Goal: Task Accomplishment & Management: Use online tool/utility

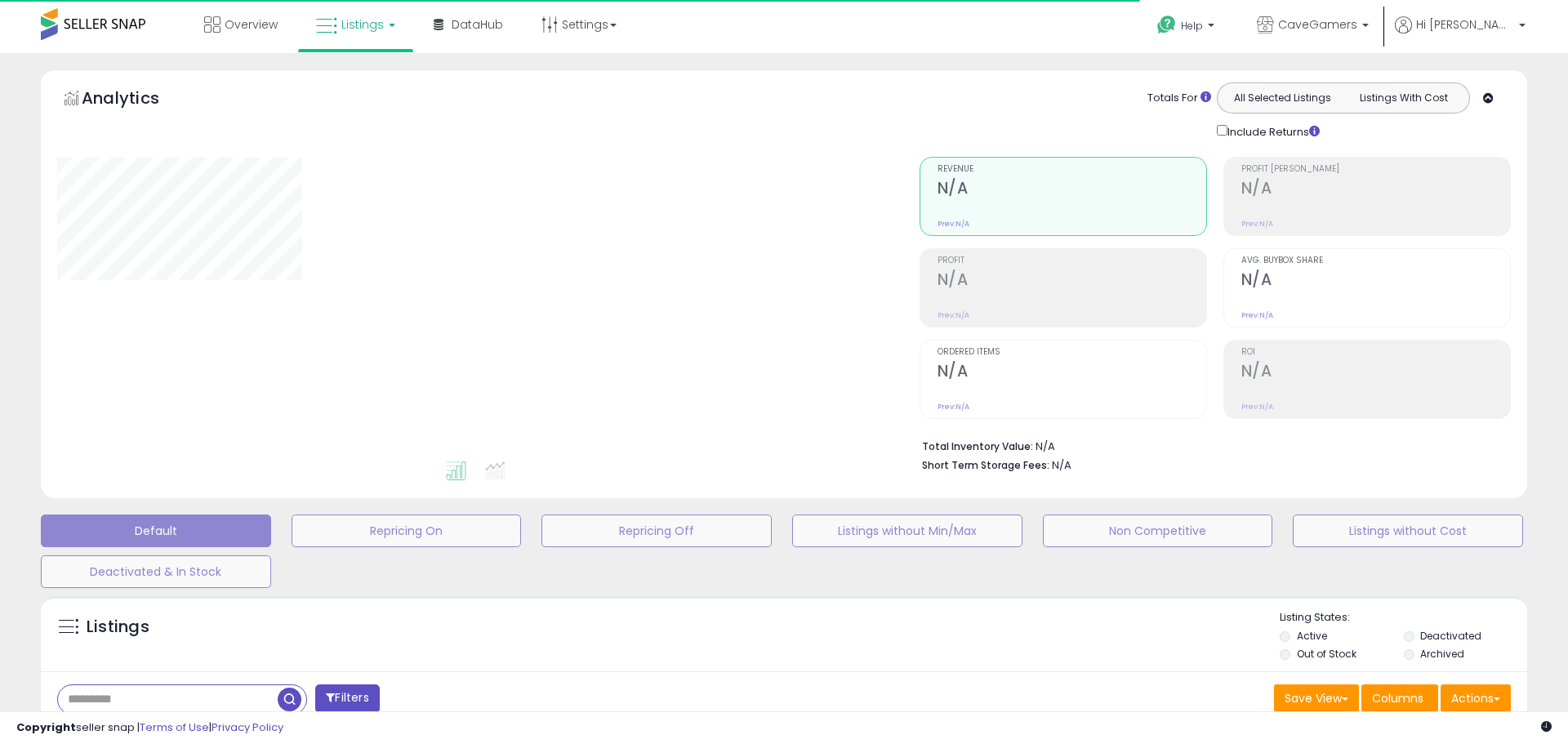
type input "*******"
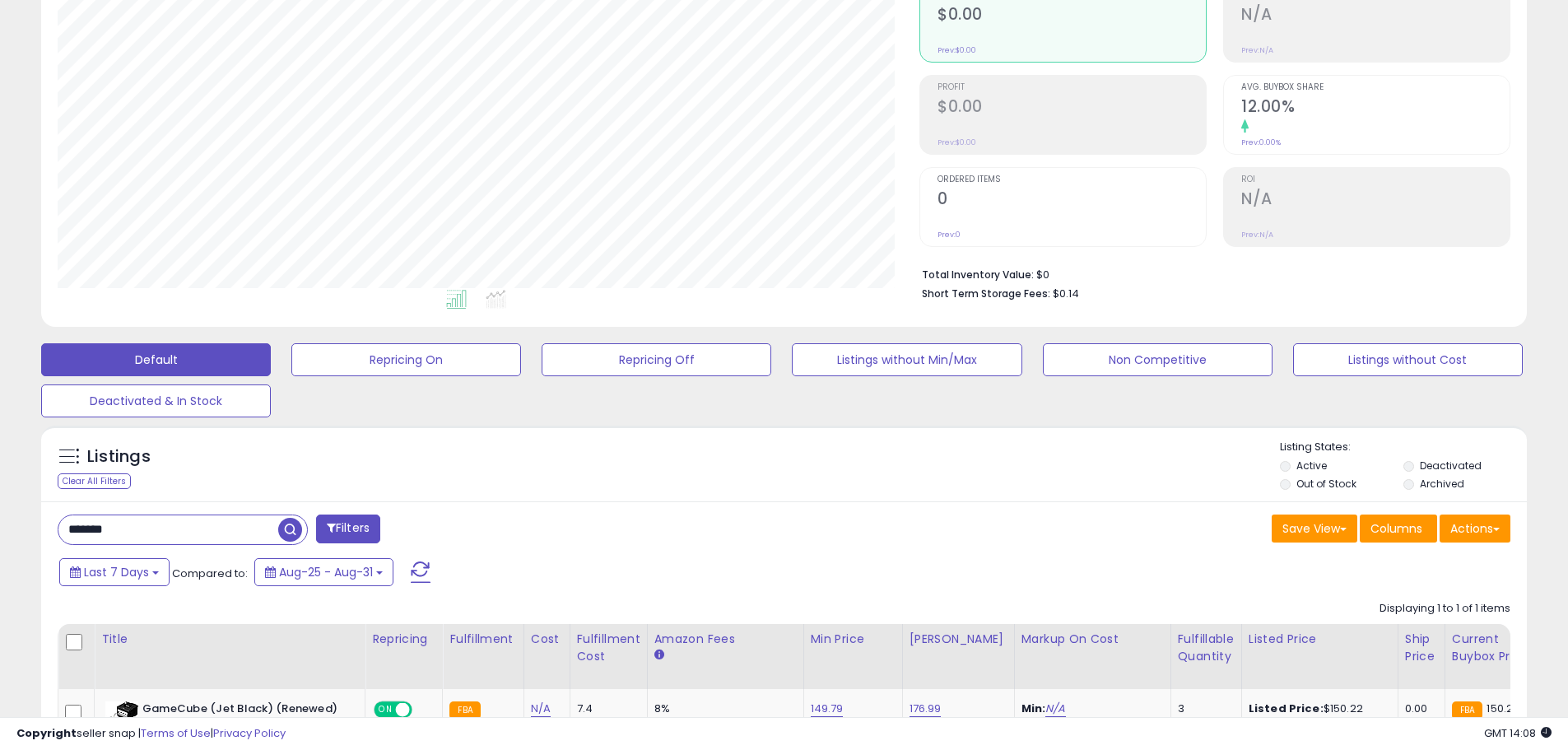
scroll to position [355, 0]
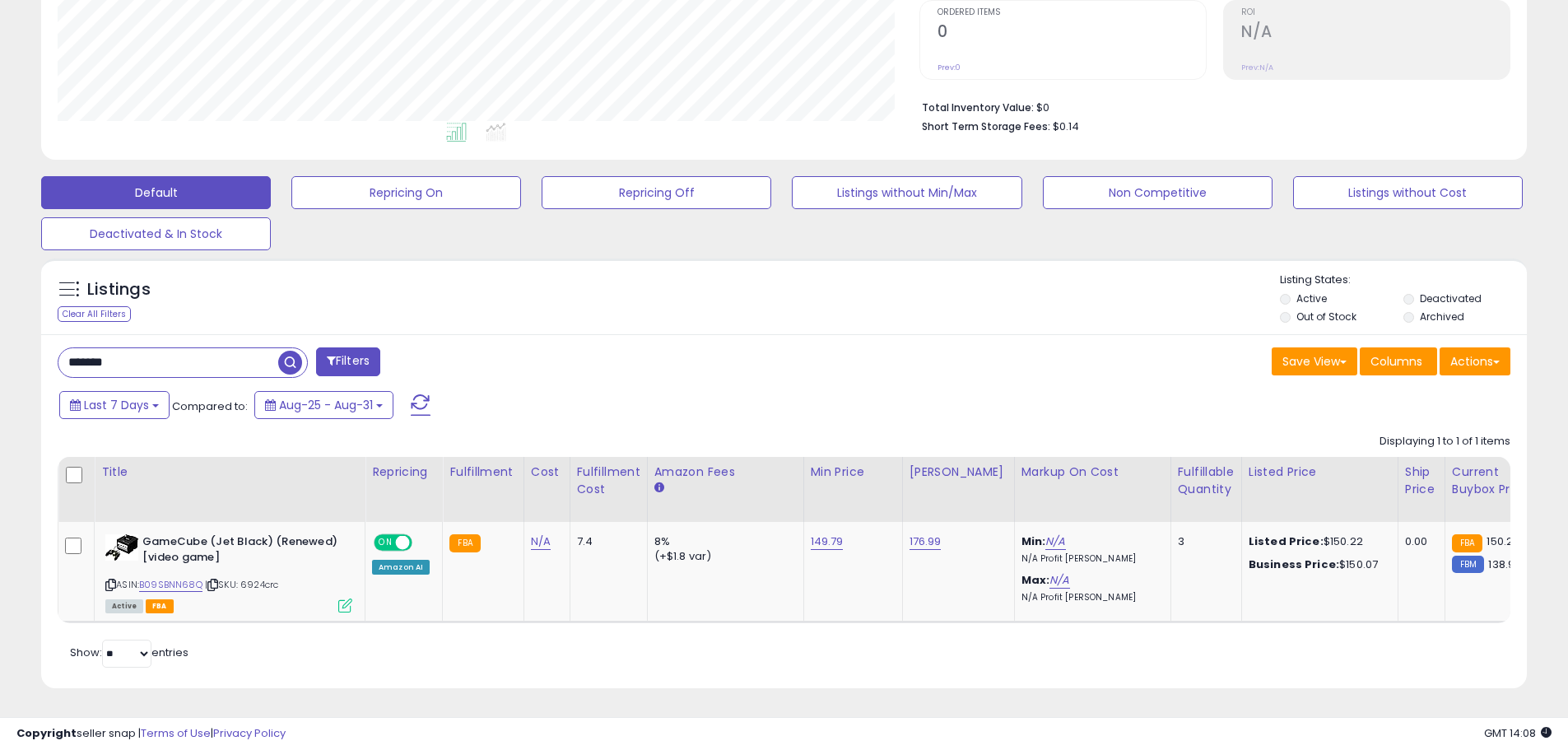
click at [211, 355] on input "*******" at bounding box center [168, 362] width 220 height 29
click at [211, 355] on input "*******" at bounding box center [239, 362] width 362 height 29
click at [425, 350] on span "button" at bounding box center [432, 361] width 23 height 23
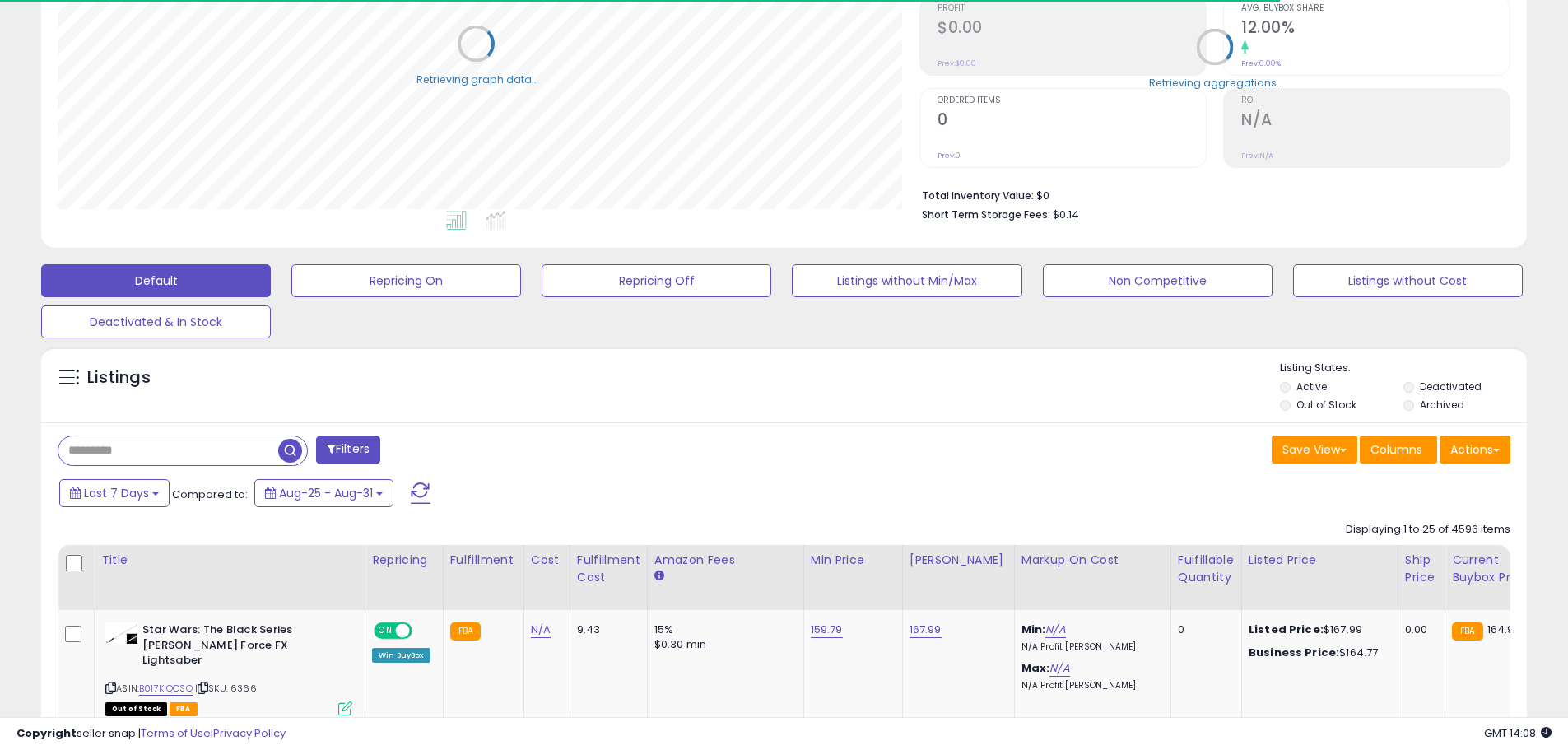
scroll to position [822693, 822475]
click at [1423, 386] on label "Deactivated" at bounding box center [1451, 386] width 62 height 14
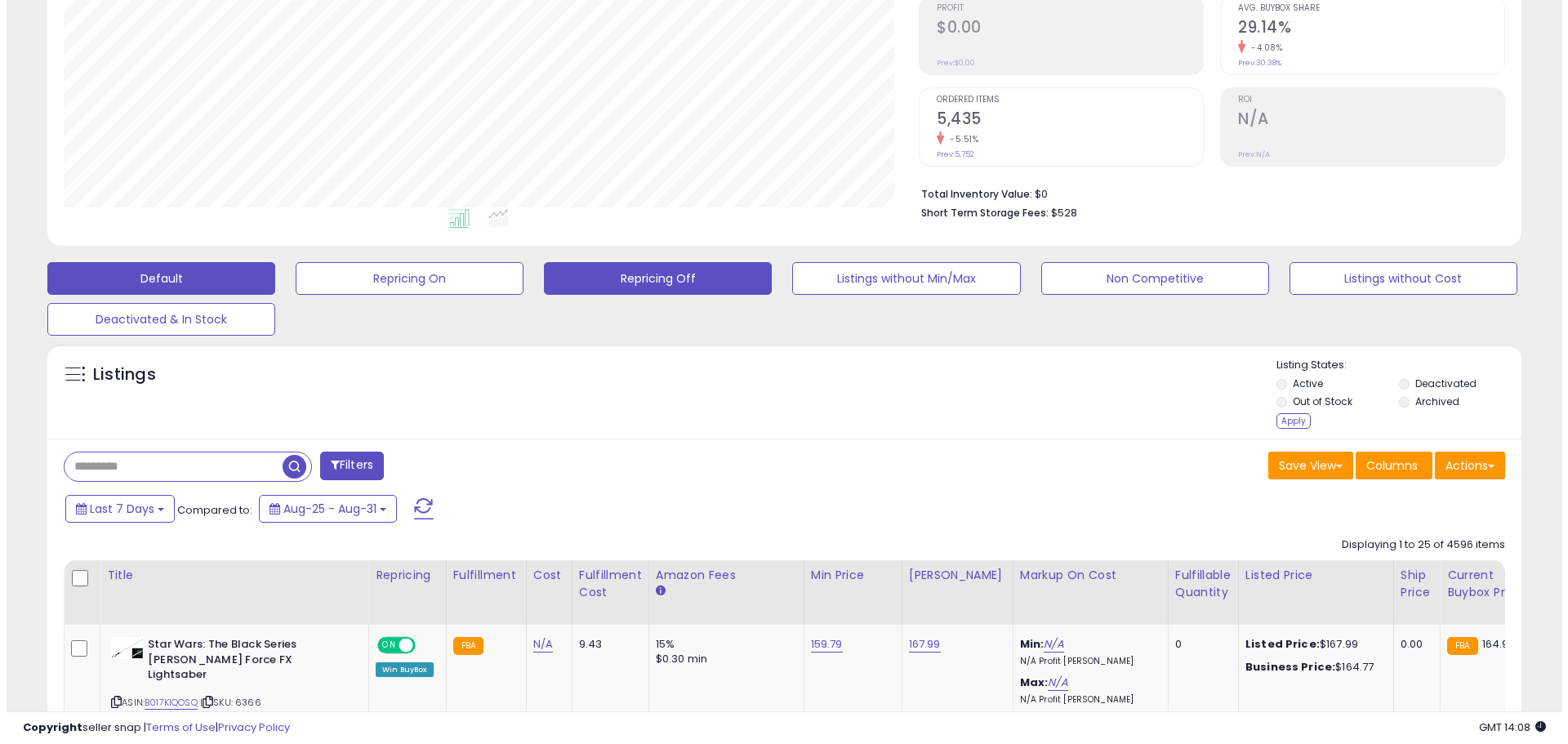
scroll to position [334, 855]
click at [619, 280] on button "Repricing Off" at bounding box center [650, 278] width 228 height 33
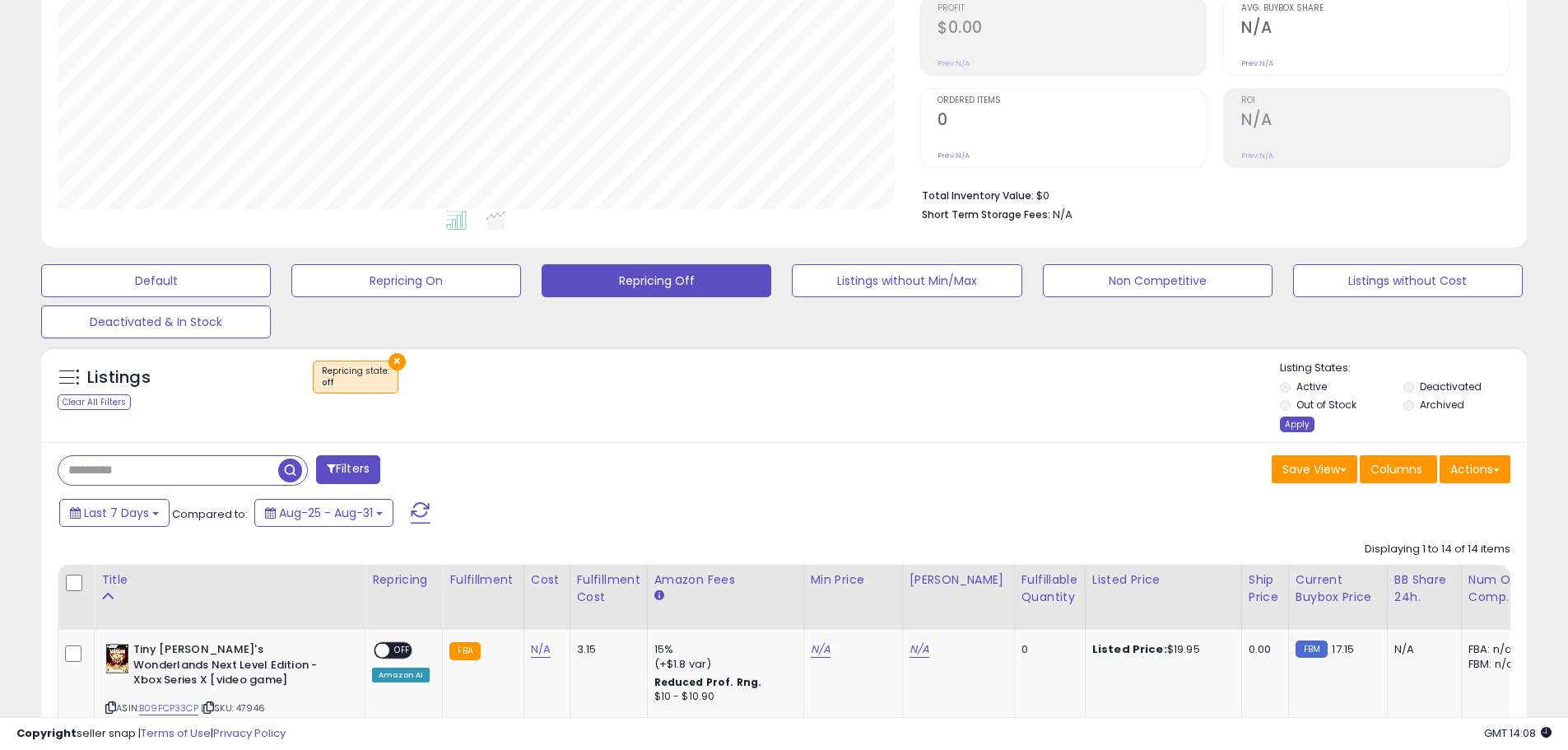
click at [1294, 421] on div "Apply" at bounding box center [1297, 424] width 35 height 16
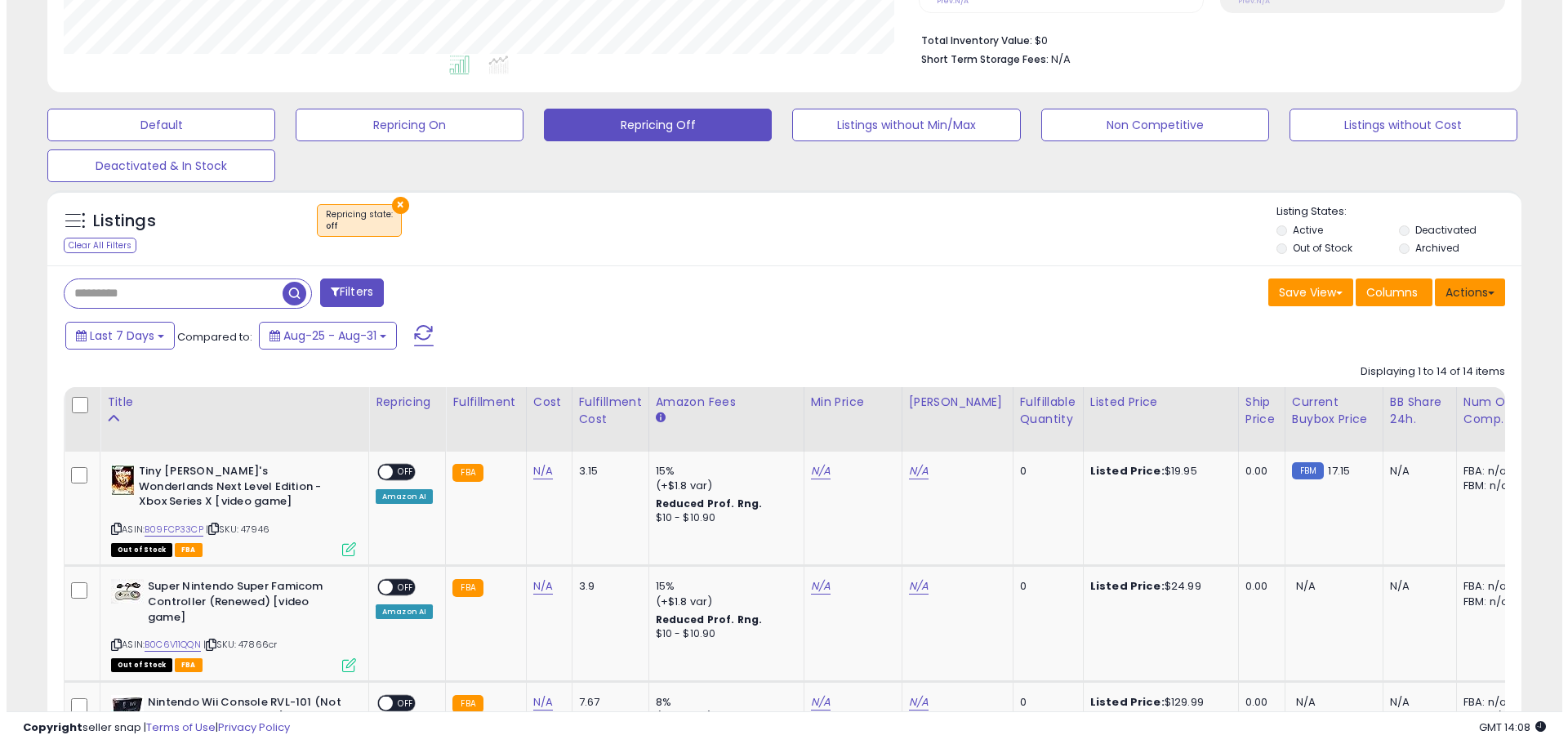
scroll to position [407, 0]
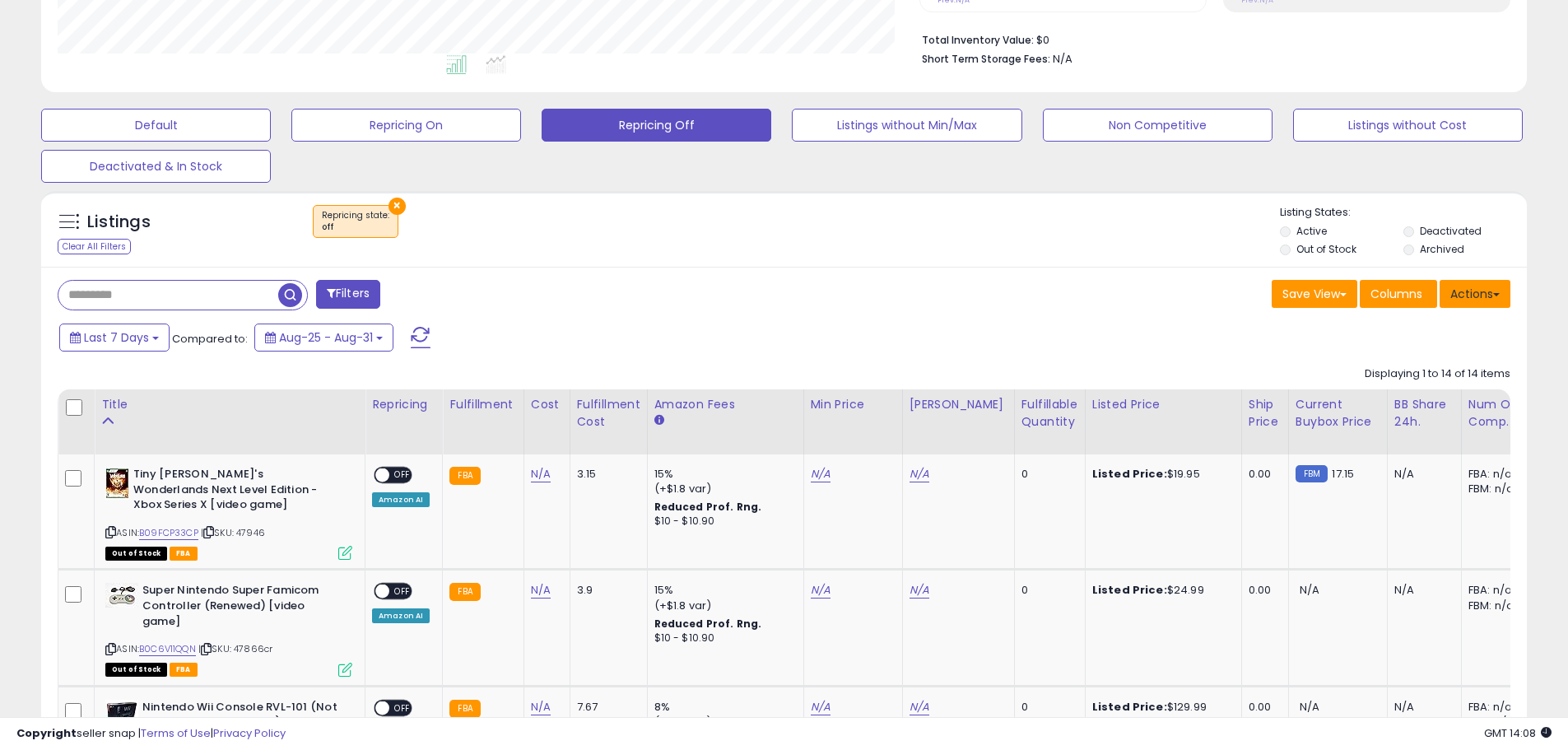
click at [1483, 293] on button "Actions" at bounding box center [1475, 294] width 71 height 28
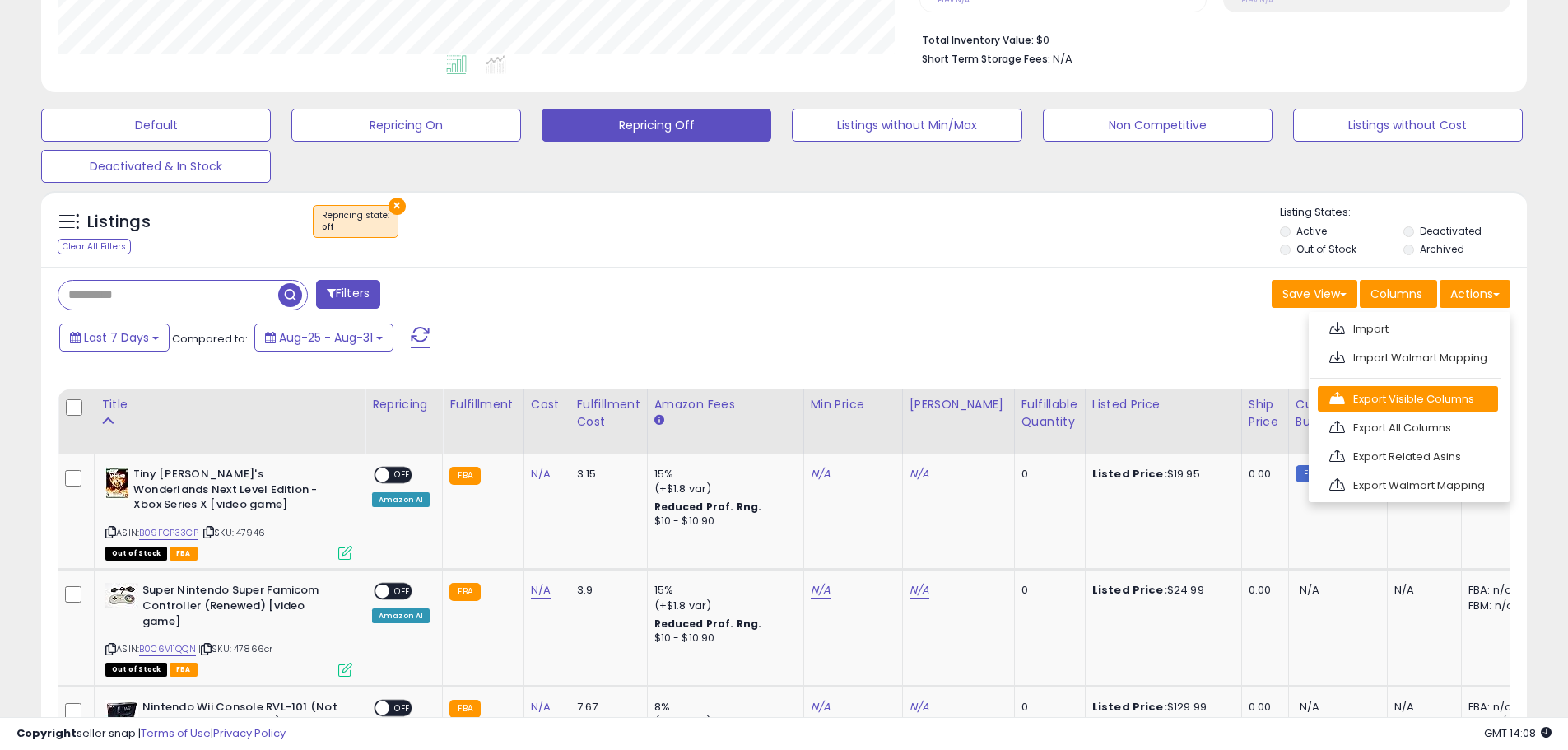
click at [1422, 396] on link "Export Visible Columns" at bounding box center [1408, 398] width 181 height 25
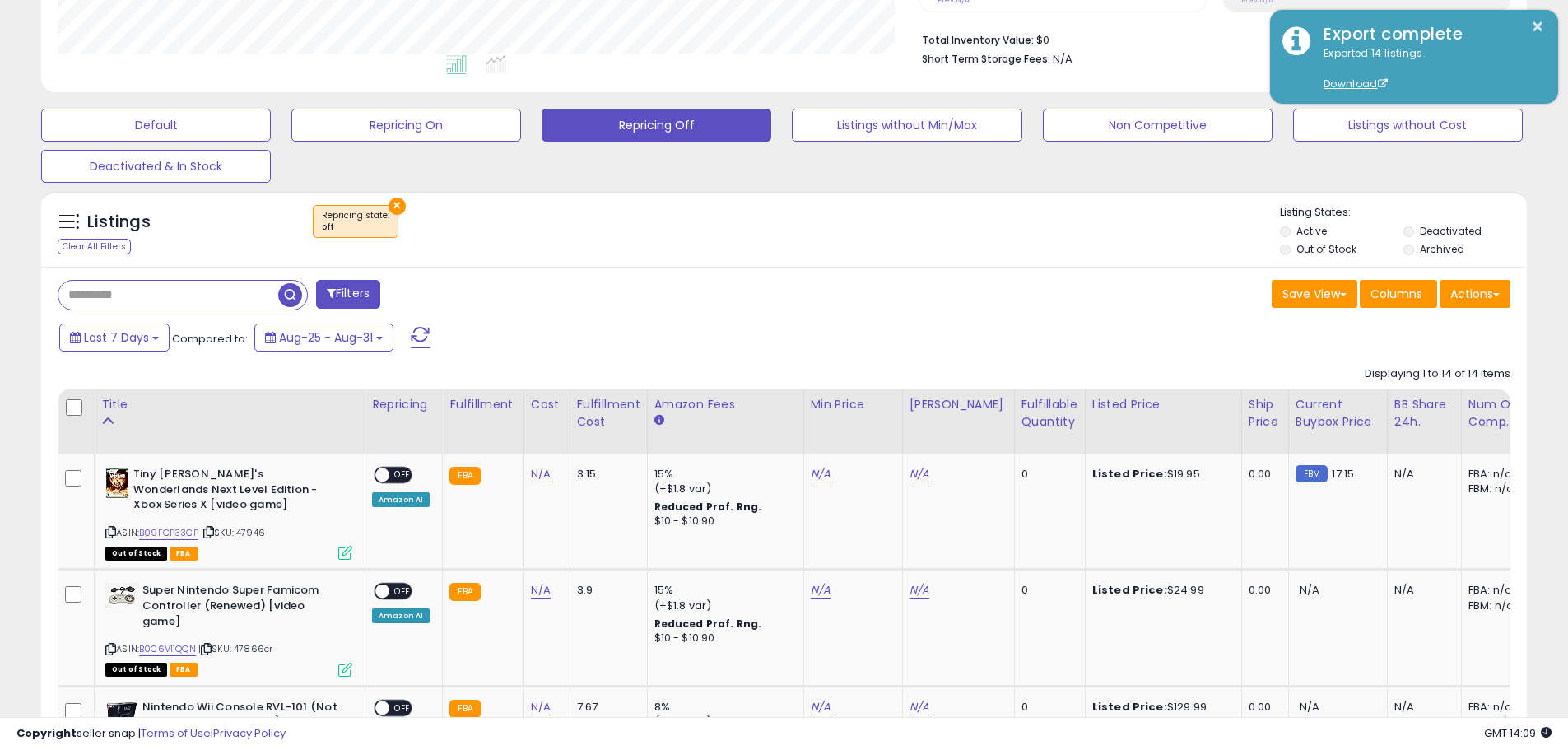
click at [989, 213] on div "× Repricing state : off" at bounding box center [786, 228] width 988 height 46
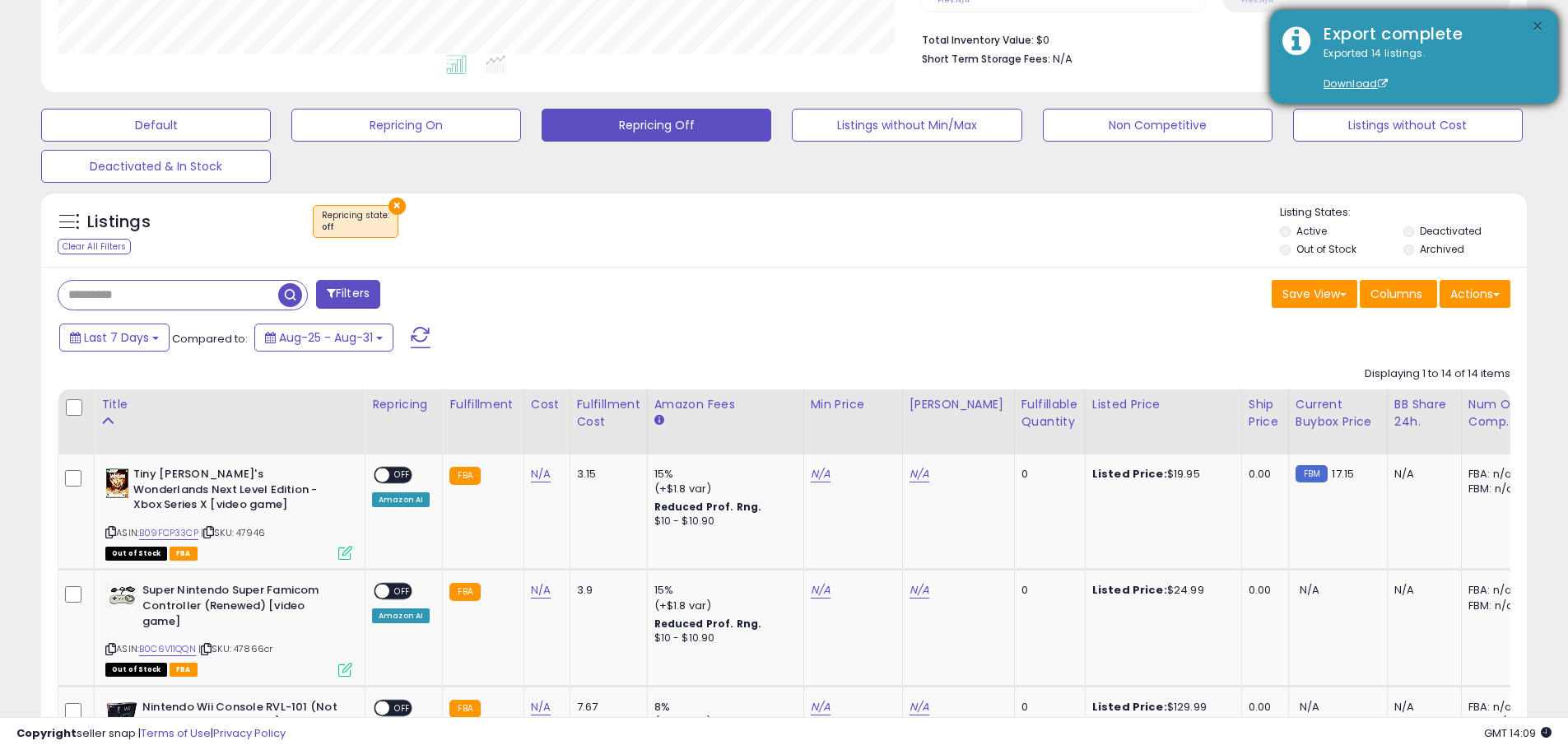
click at [1538, 24] on button "×" at bounding box center [1538, 27] width 13 height 21
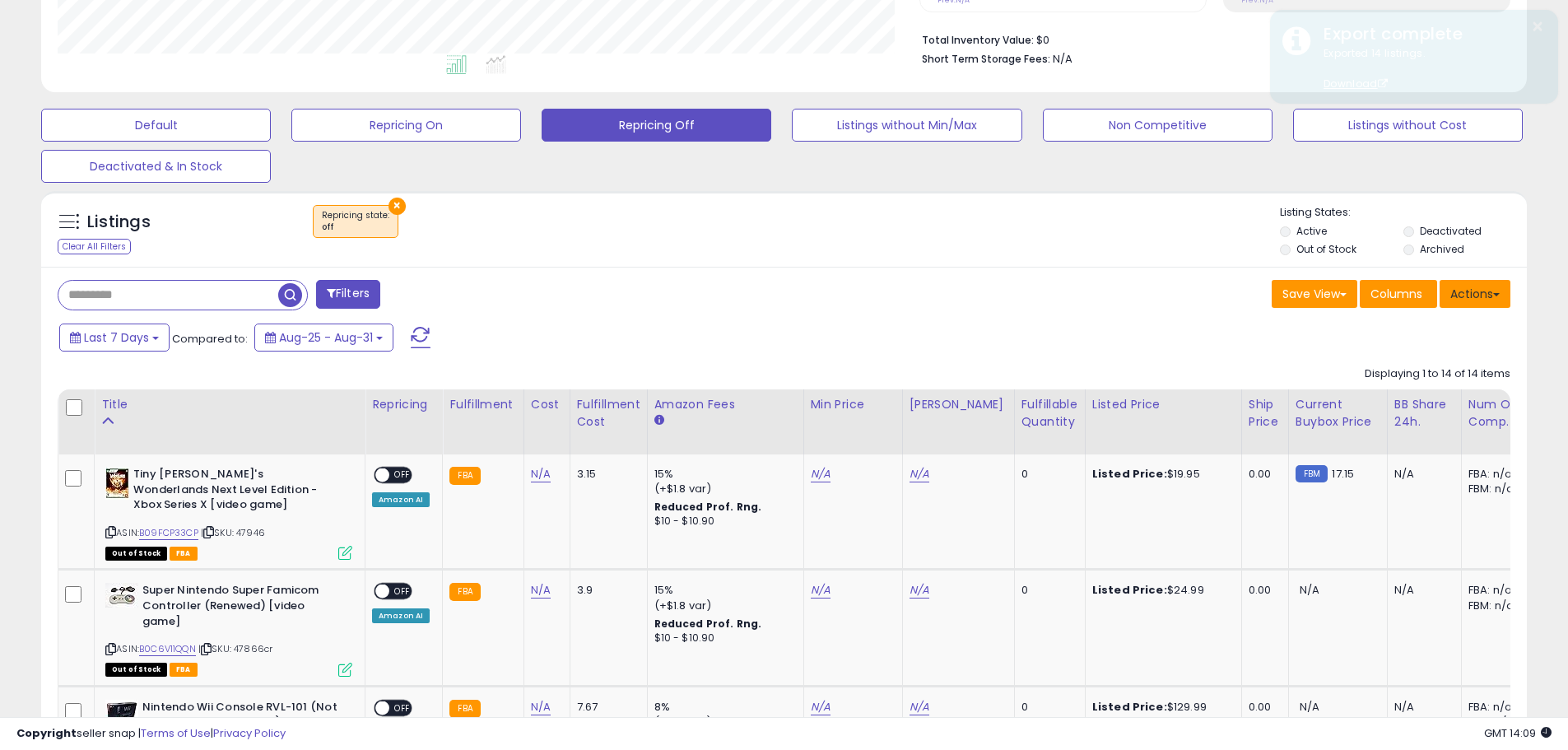
click at [1463, 290] on button "Actions" at bounding box center [1475, 294] width 71 height 28
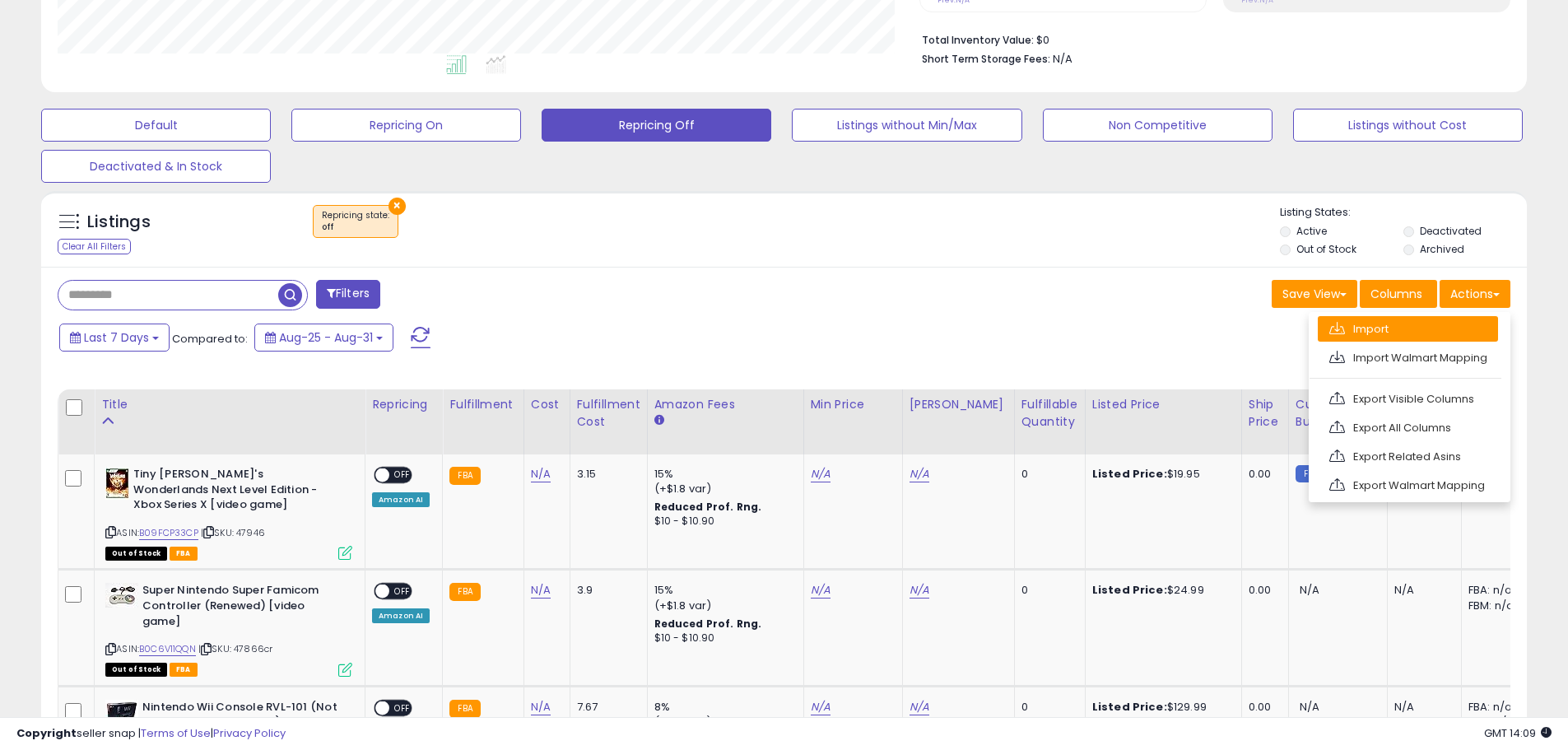
click at [1409, 333] on link "Import" at bounding box center [1408, 329] width 181 height 25
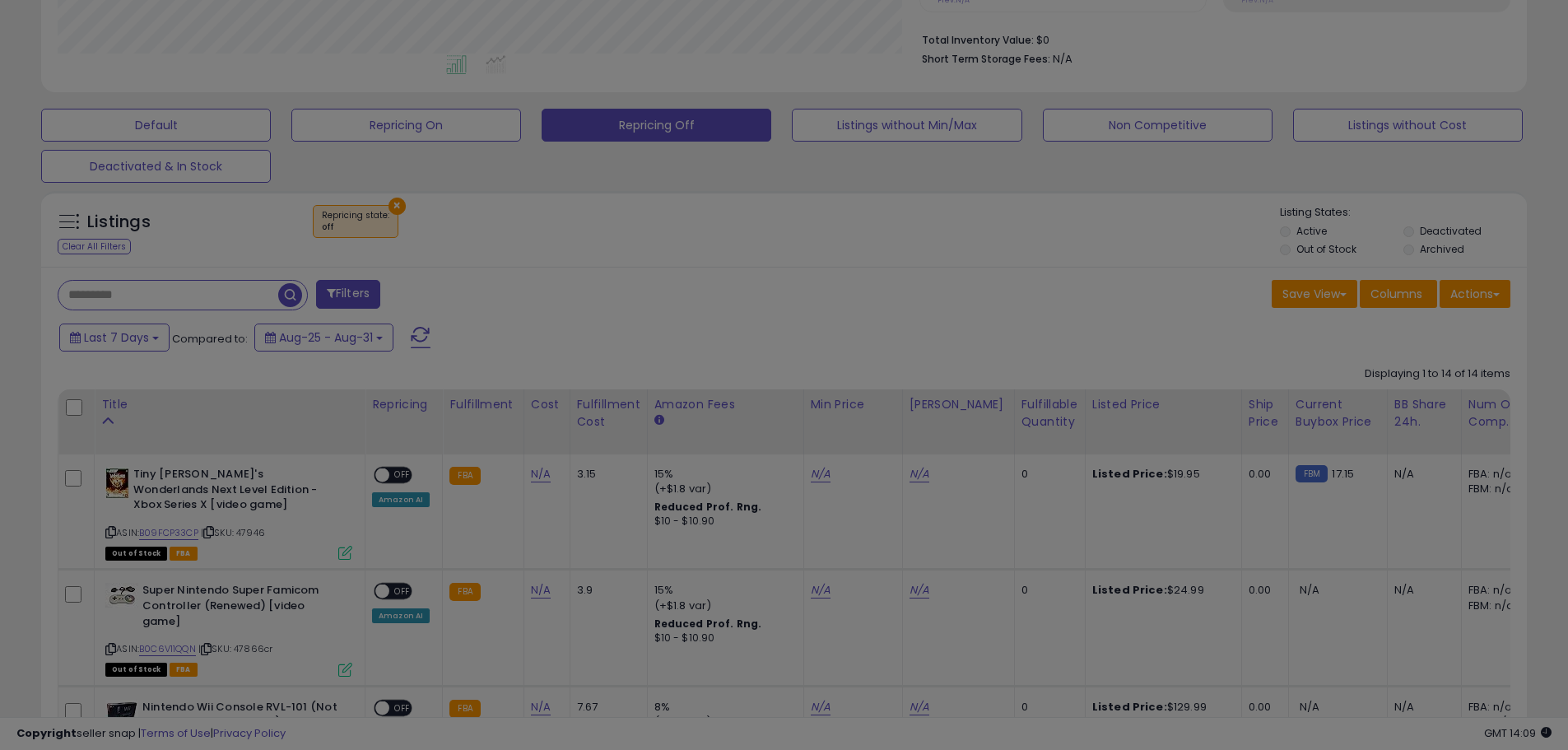
scroll to position [337, 869]
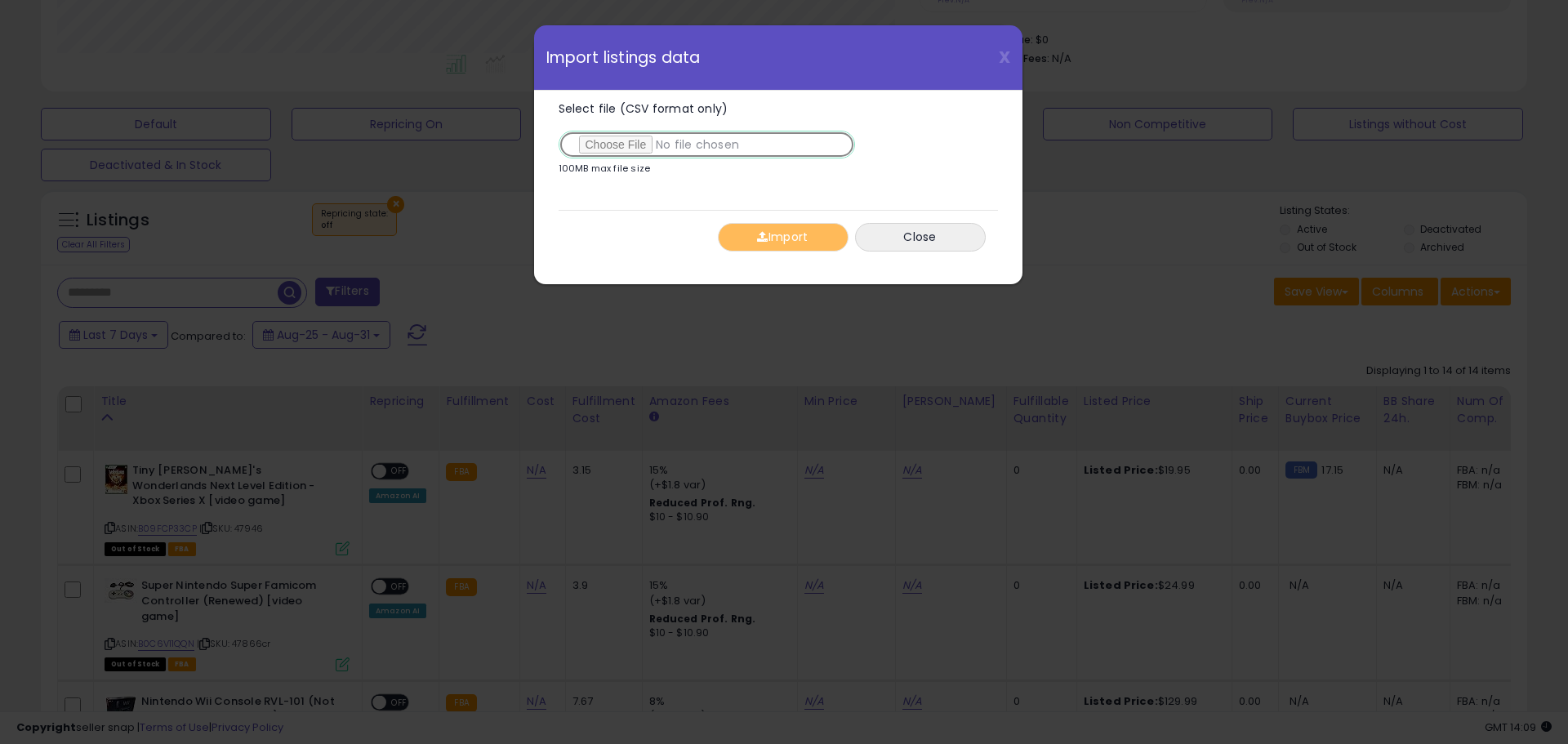
click at [621, 143] on input "Select file (CSV format only)" at bounding box center [706, 145] width 296 height 28
type input "**********"
click at [777, 242] on button "Import" at bounding box center [783, 237] width 131 height 29
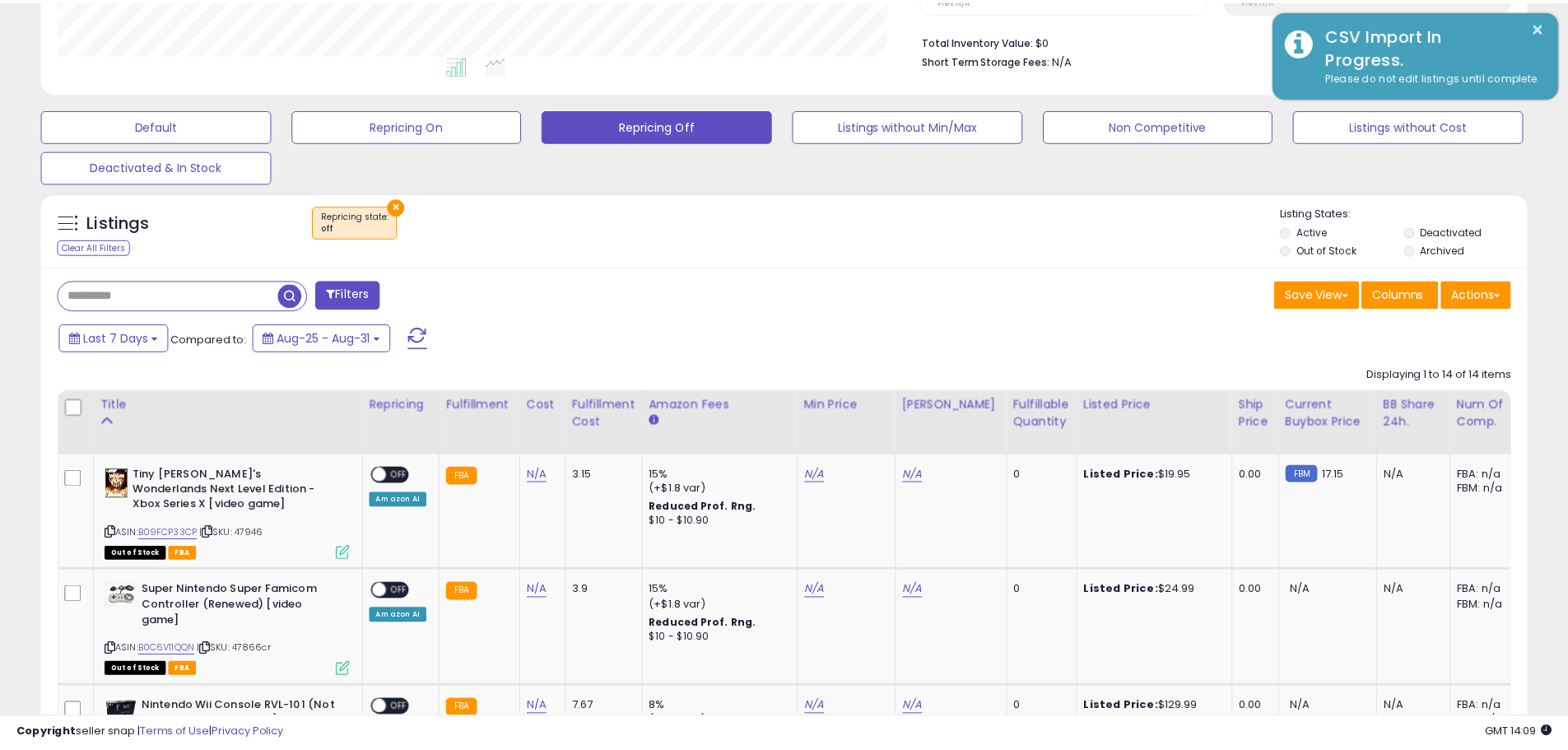
scroll to position [822693, 822475]
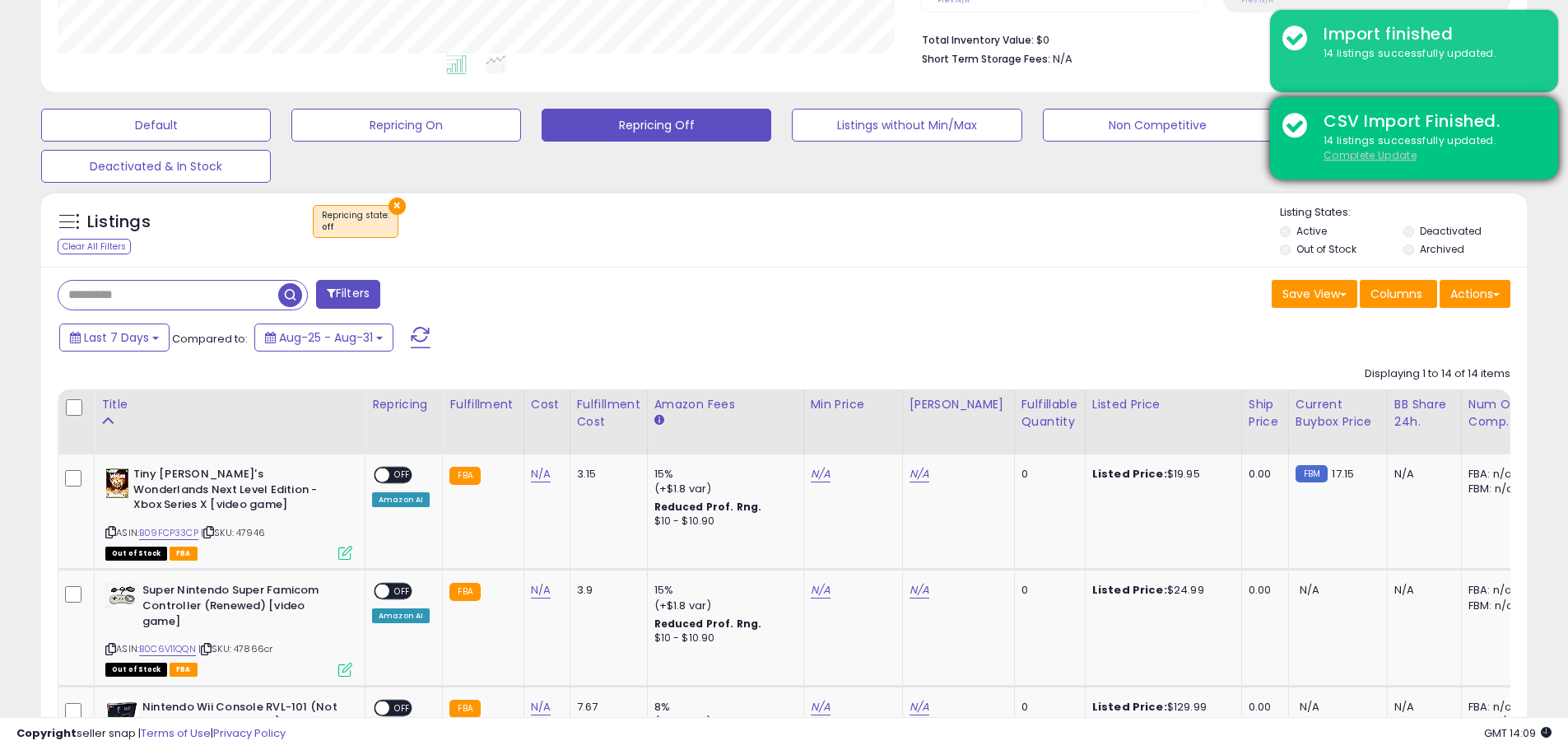
click at [1370, 150] on u "Complete Update" at bounding box center [1369, 154] width 93 height 14
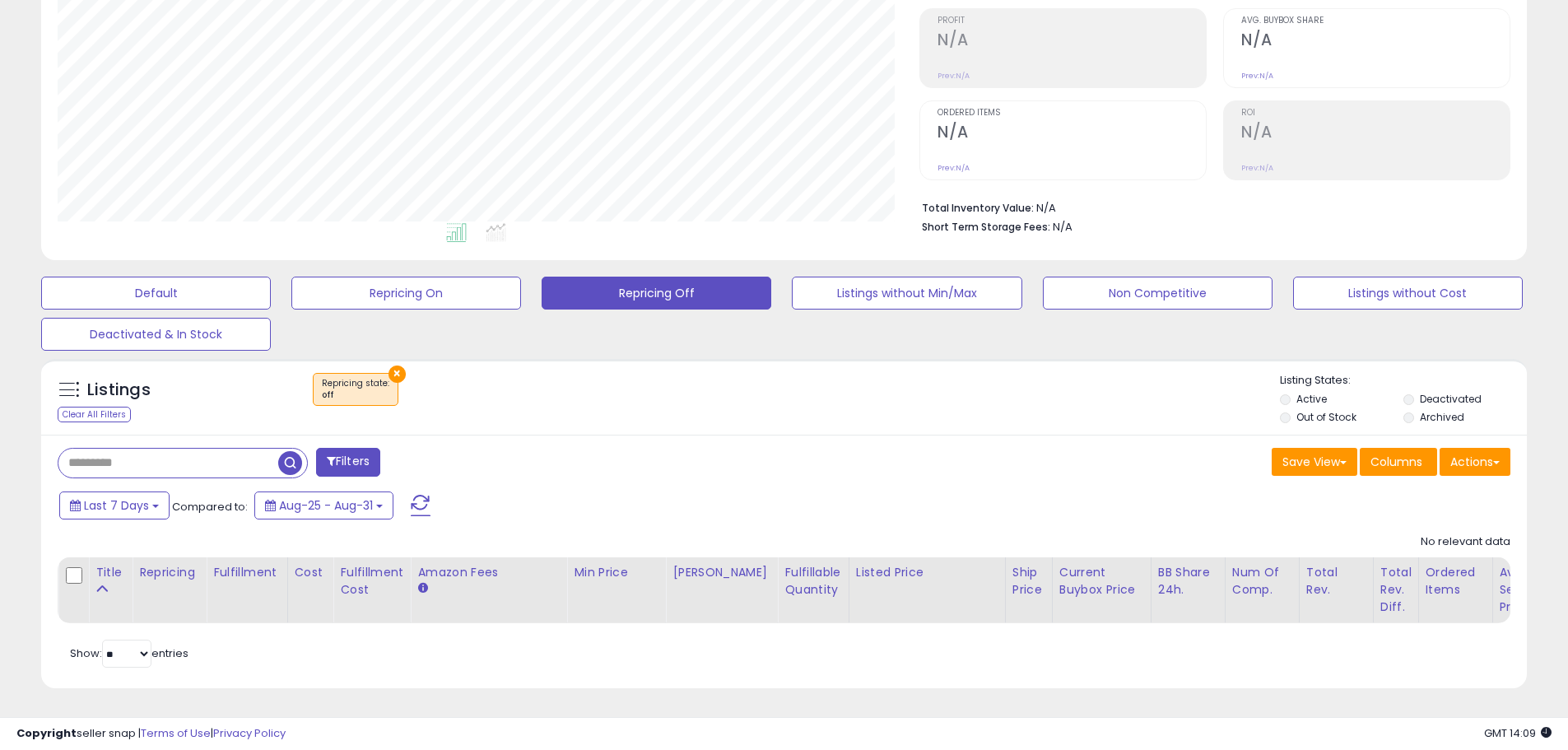
scroll to position [337, 862]
click at [822, 472] on div "Filters Save View Save As New View" at bounding box center [784, 562] width 1487 height 255
